Goal: Task Accomplishment & Management: Manage account settings

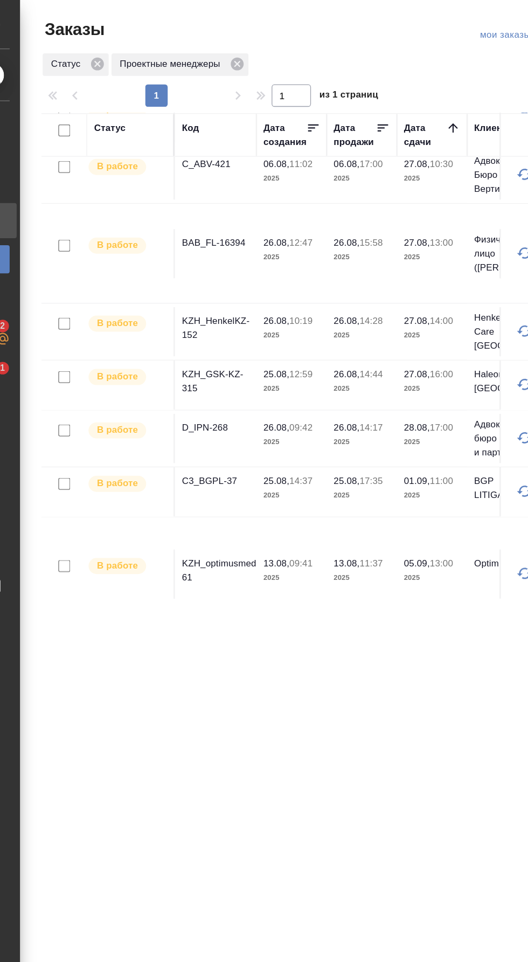
scroll to position [110, 0]
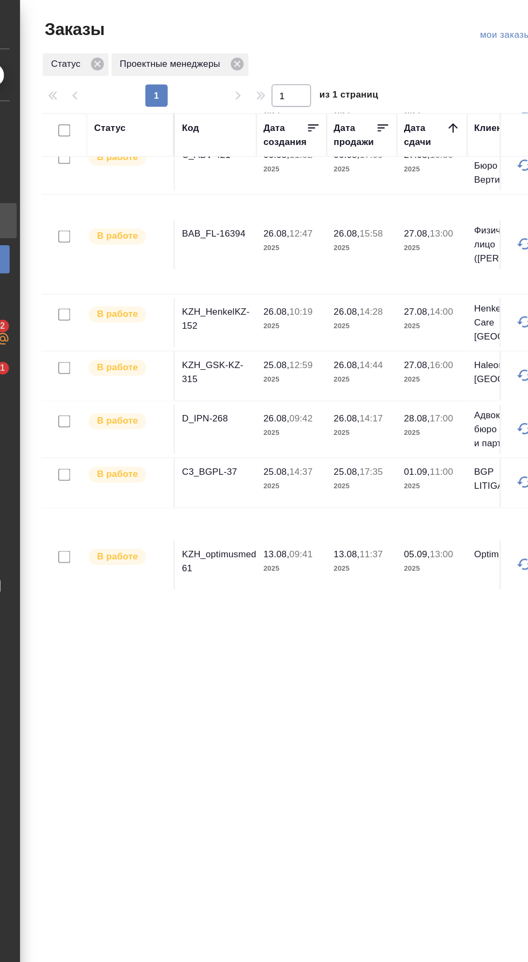
click at [185, 281] on p "KZH_GSK-KZ-315" at bounding box center [193, 286] width 52 height 22
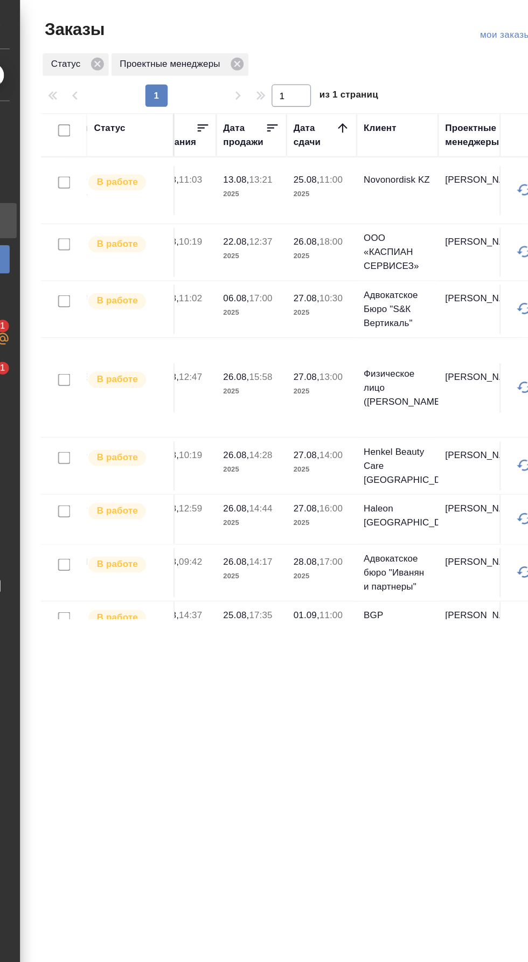
scroll to position [0, 0]
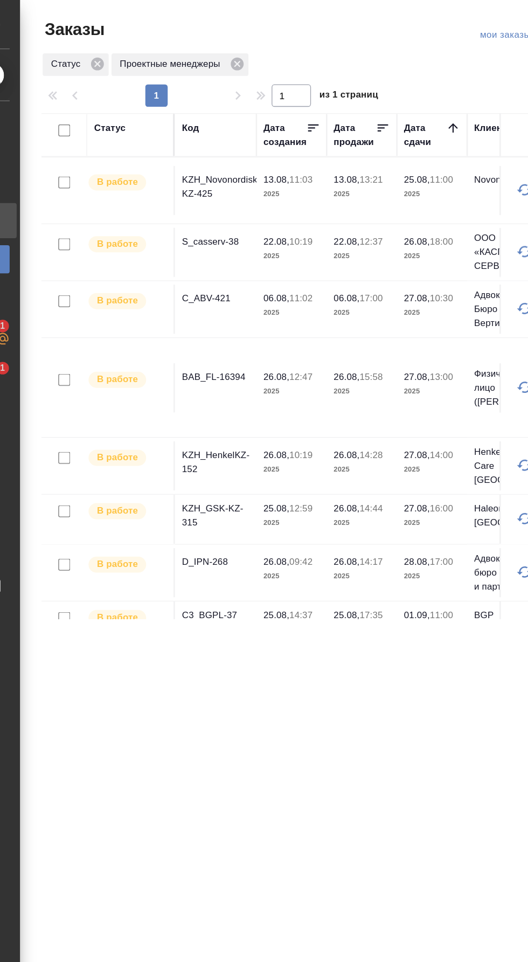
click at [203, 288] on p "BAB_FL-16394" at bounding box center [193, 289] width 52 height 11
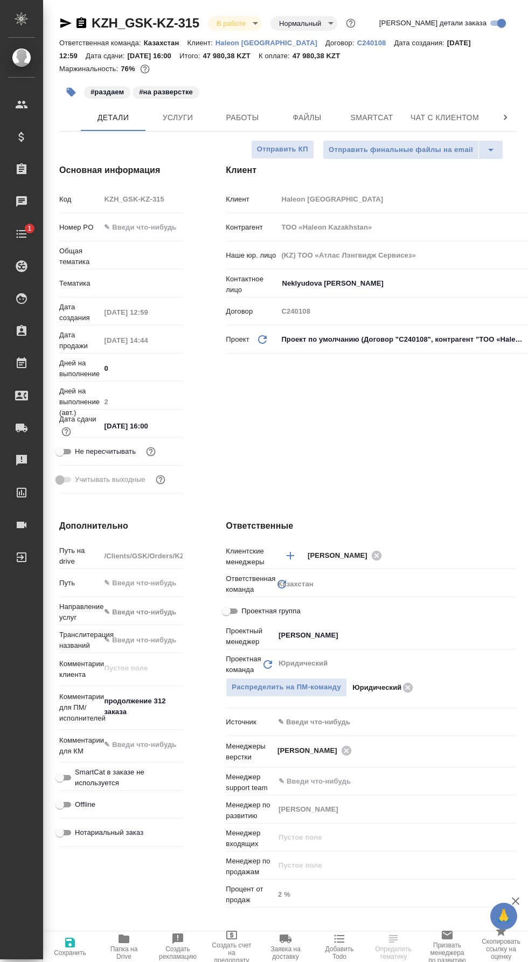
select select "RU"
click at [250, 115] on span "Работы" at bounding box center [243, 117] width 52 height 13
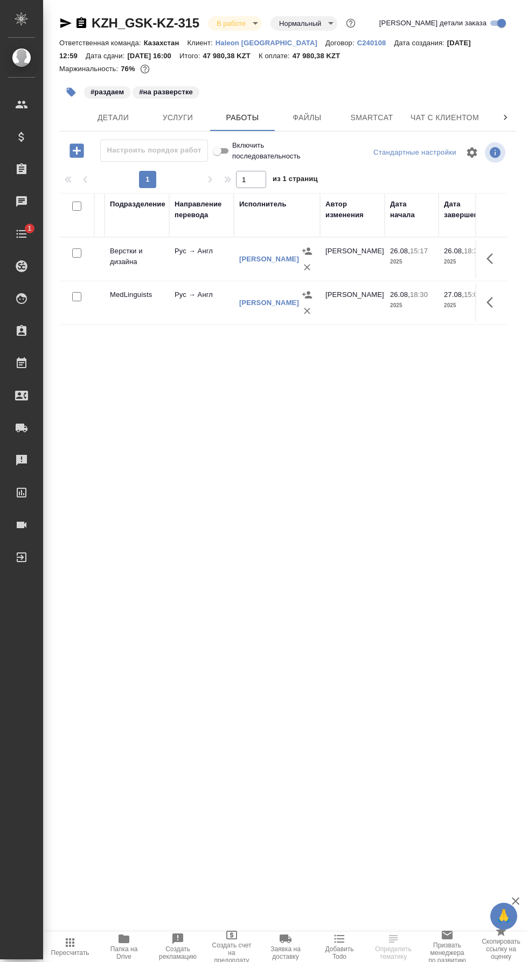
scroll to position [0, 221]
click at [368, 115] on span "Smartcat" at bounding box center [372, 117] width 52 height 13
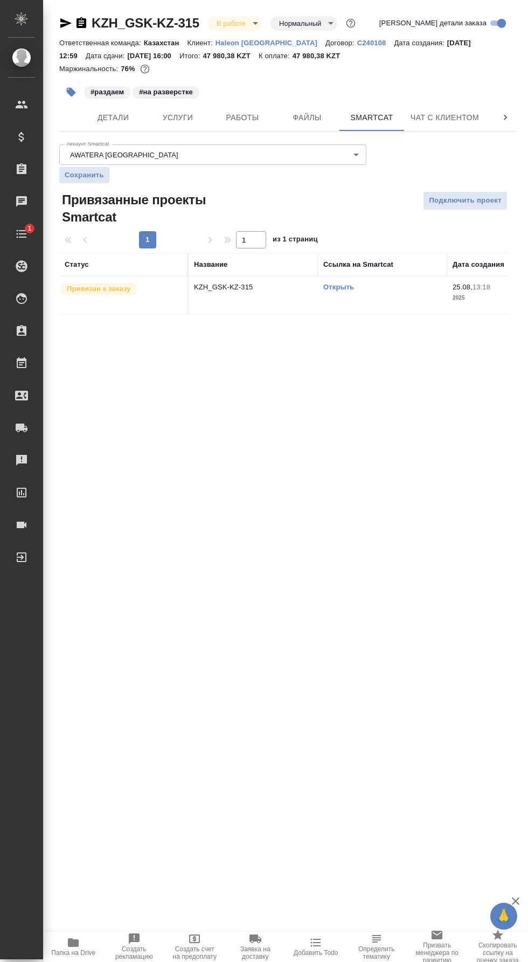
click at [347, 290] on link "Открыть" at bounding box center [339, 287] width 31 height 8
click at [29, 228] on span "1" at bounding box center [29, 228] width 17 height 11
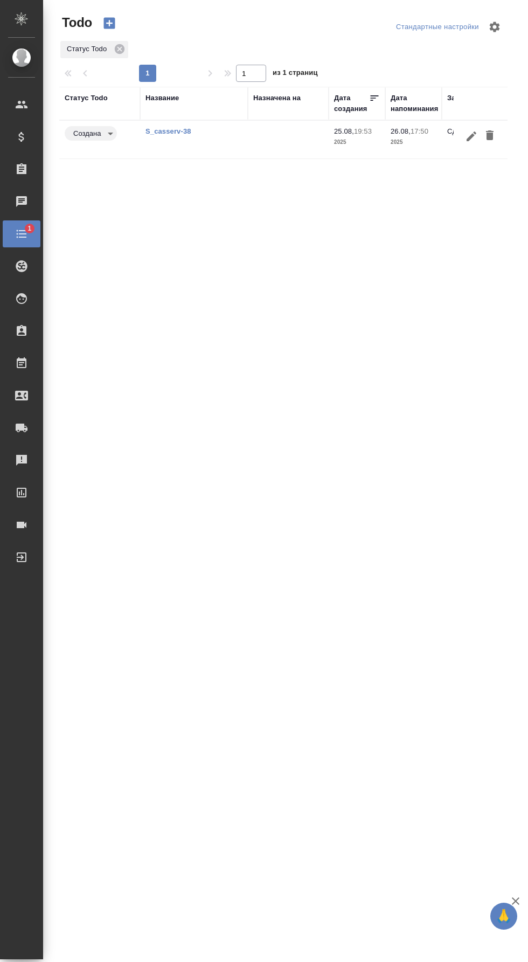
click at [31, 297] on div at bounding box center [30, 298] width 30 height 13
click at [23, 329] on span "PM" at bounding box center [21, 328] width 16 height 11
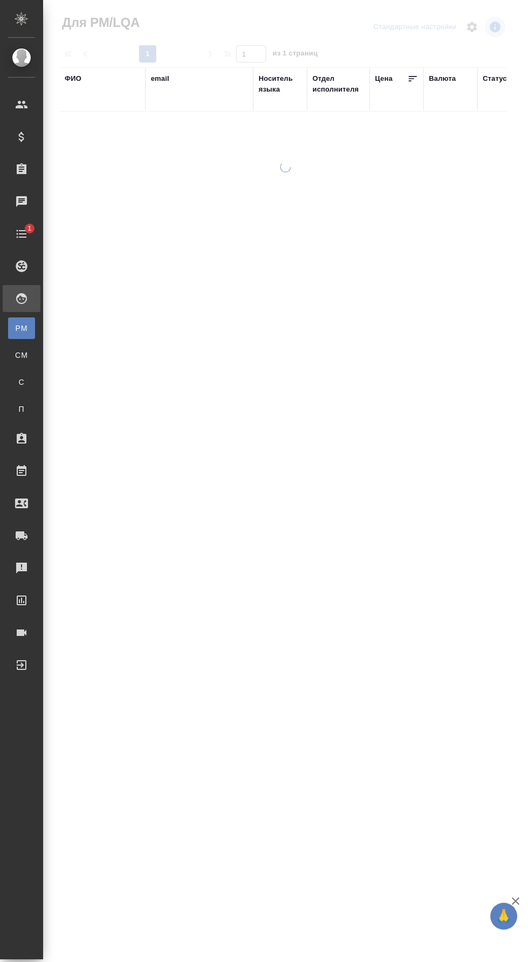
click at [161, 78] on div "email" at bounding box center [160, 78] width 18 height 11
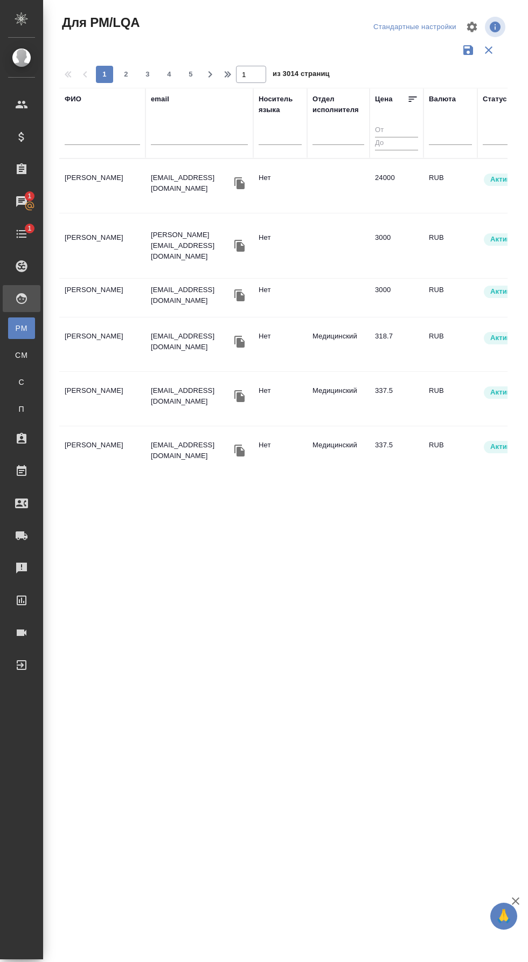
click at [106, 139] on input "text" at bounding box center [102, 138] width 75 height 13
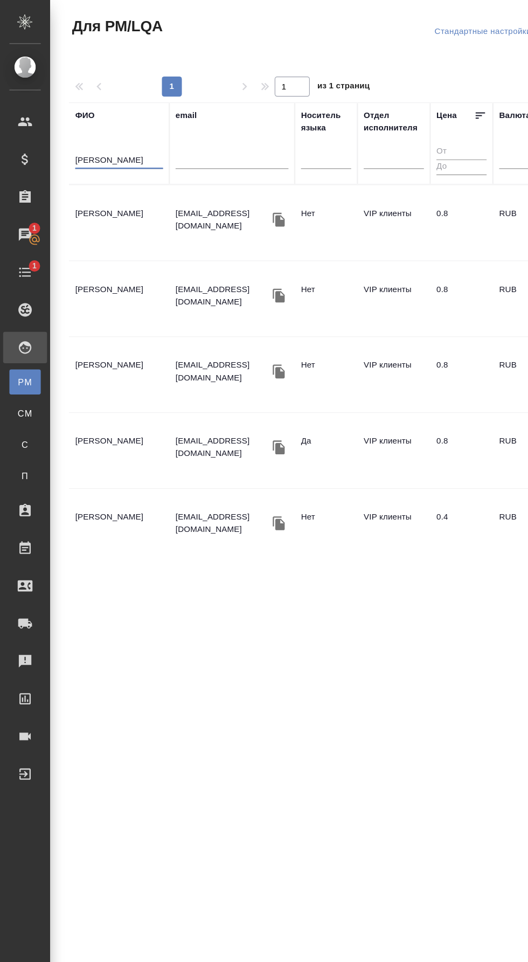
type input "[PERSON_NAME]"
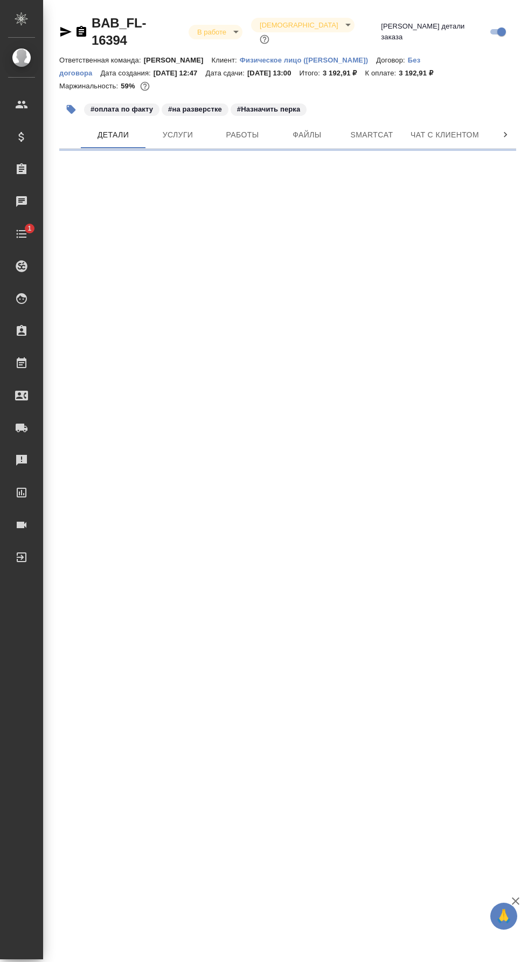
click at [247, 128] on span "Работы" at bounding box center [243, 134] width 52 height 13
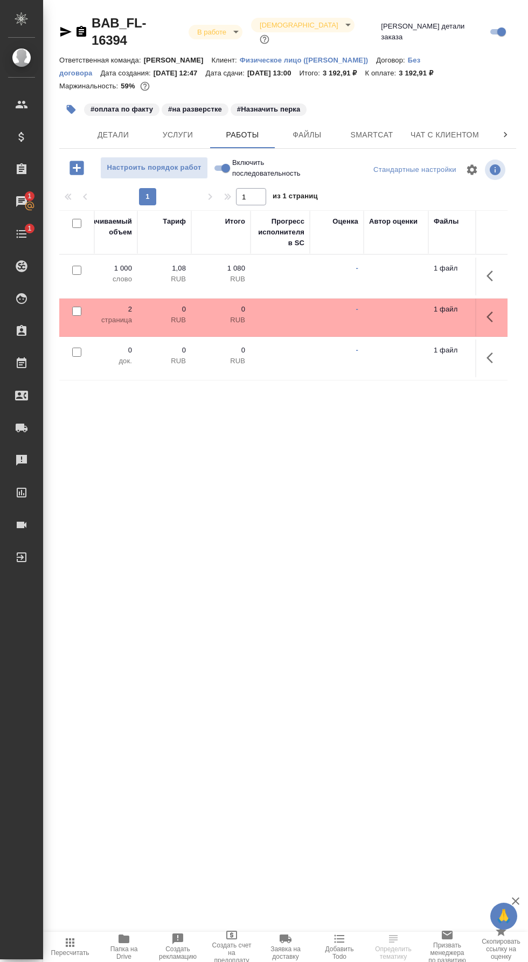
scroll to position [0, 751]
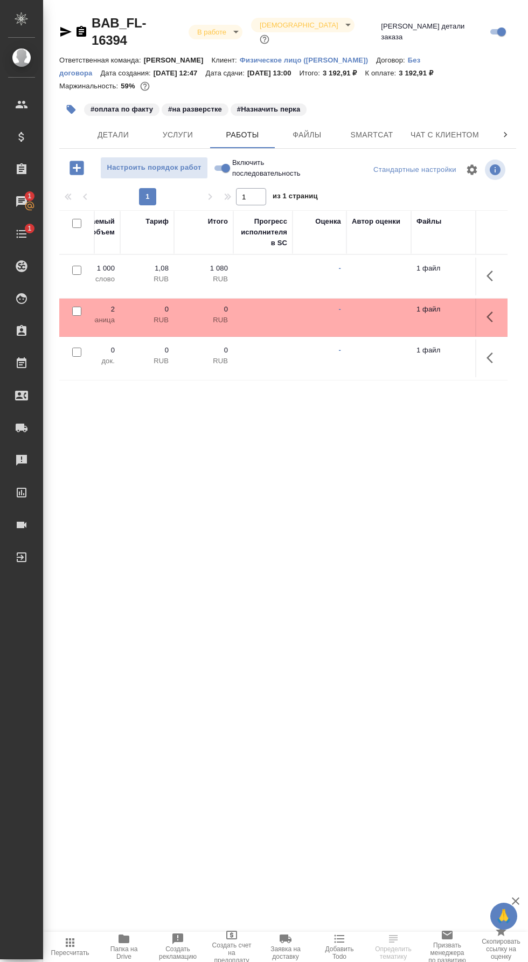
click at [494, 270] on icon "button" at bounding box center [493, 276] width 13 height 13
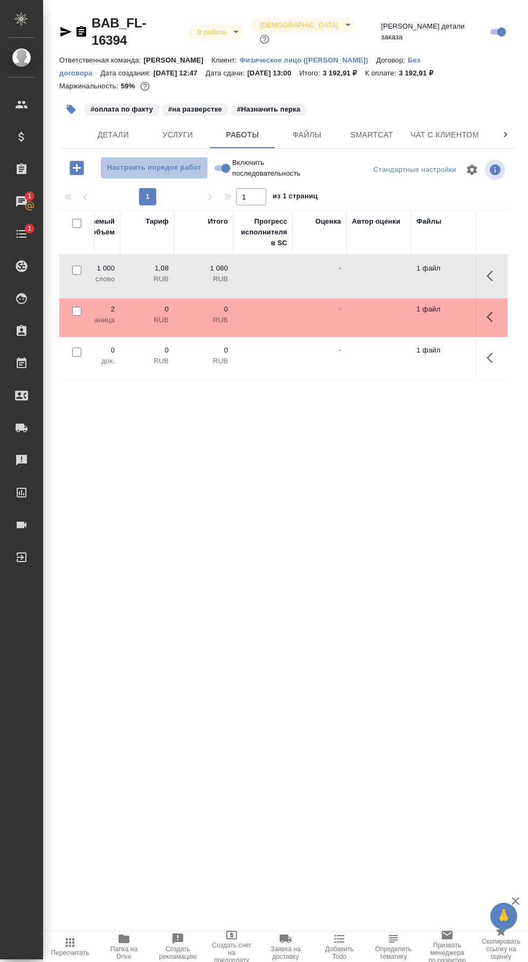
click at [187, 162] on span "Настроить порядок работ" at bounding box center [154, 168] width 96 height 12
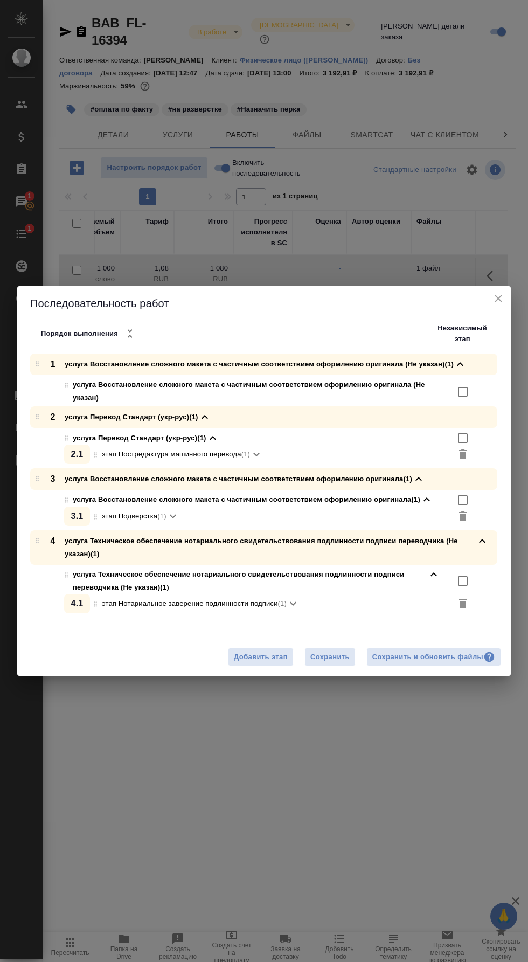
click at [435, 651] on div "Сохранить и обновить файлы" at bounding box center [434, 657] width 123 height 12
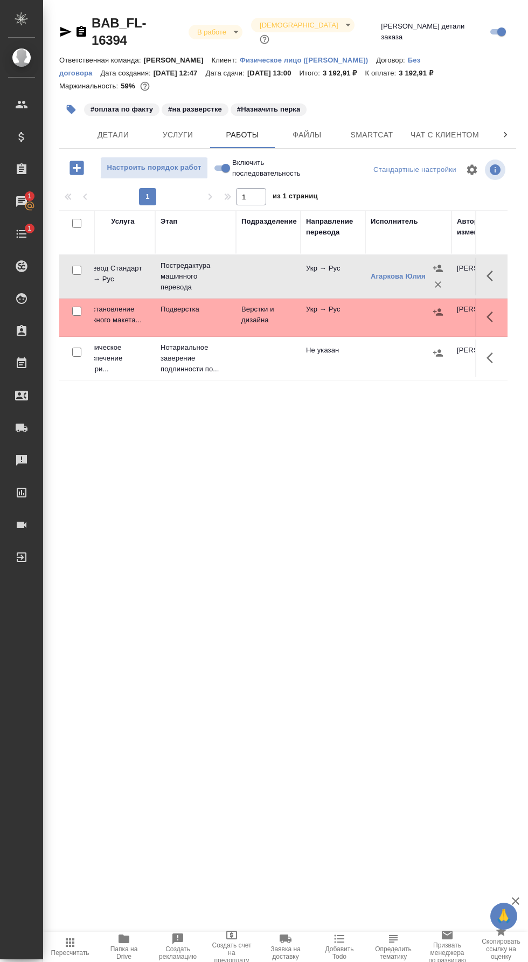
scroll to position [0, 0]
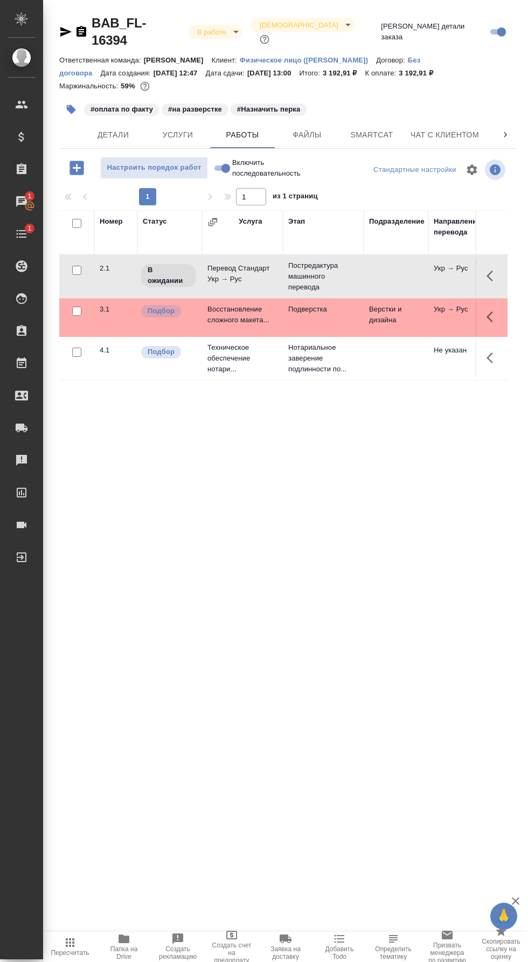
click at [493, 270] on icon "button" at bounding box center [493, 276] width 13 height 13
click at [419, 270] on icon "button" at bounding box center [414, 276] width 13 height 13
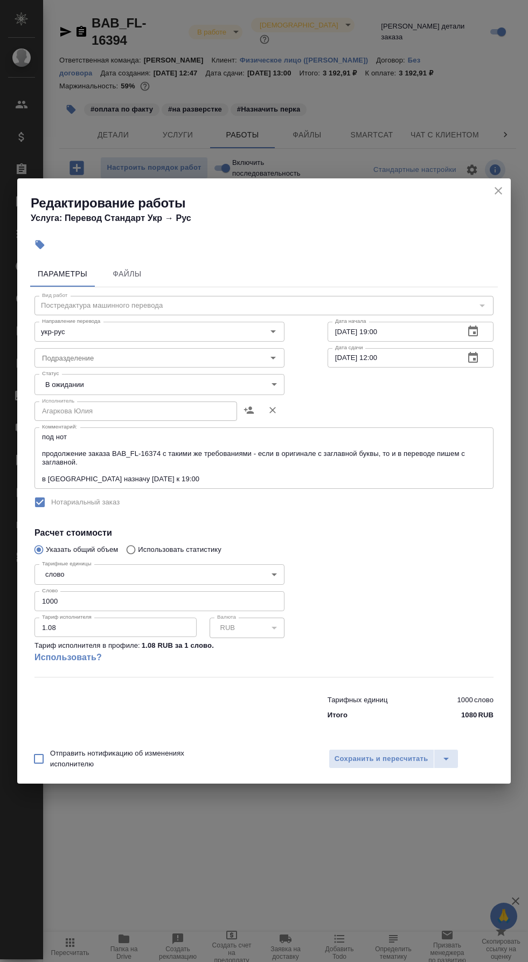
click at [201, 391] on body "🙏 .cls-1 fill:#fff; AWATERA Валеев Динар Клиенты Спецификации Заказы 1 Чаты 1 T…" at bounding box center [264, 481] width 528 height 962
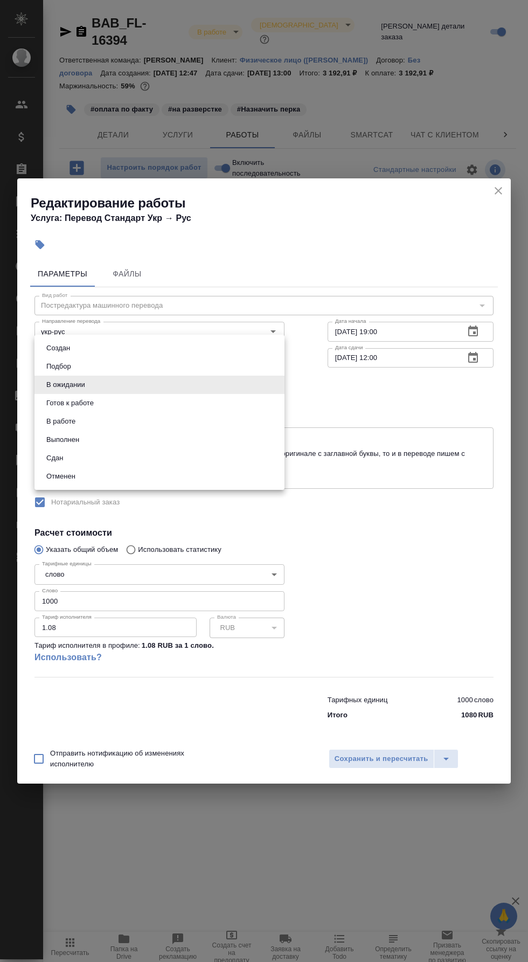
click at [189, 403] on li "Готов к работе" at bounding box center [160, 403] width 250 height 18
type input "readyForWork"
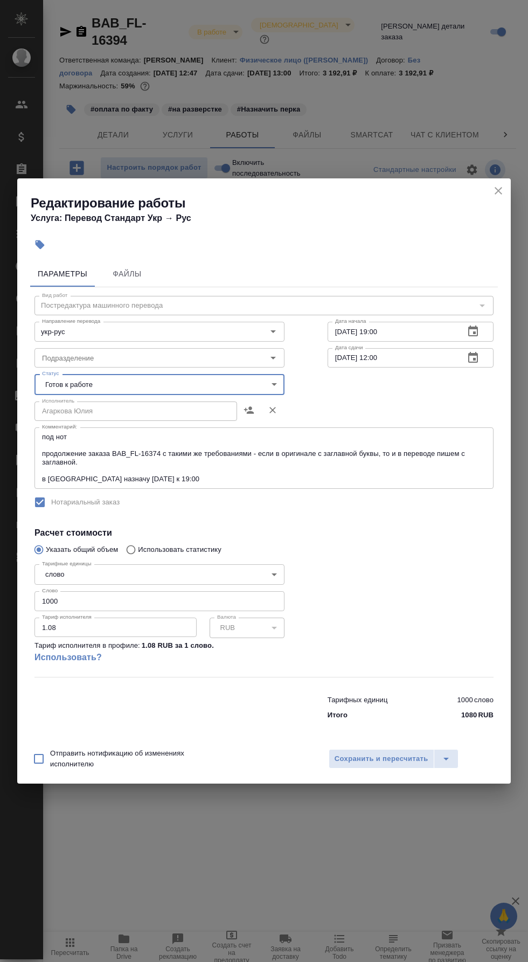
click at [376, 759] on span "Сохранить и пересчитать" at bounding box center [382, 759] width 94 height 12
